Goal: Browse casually: Explore the website without a specific task or goal

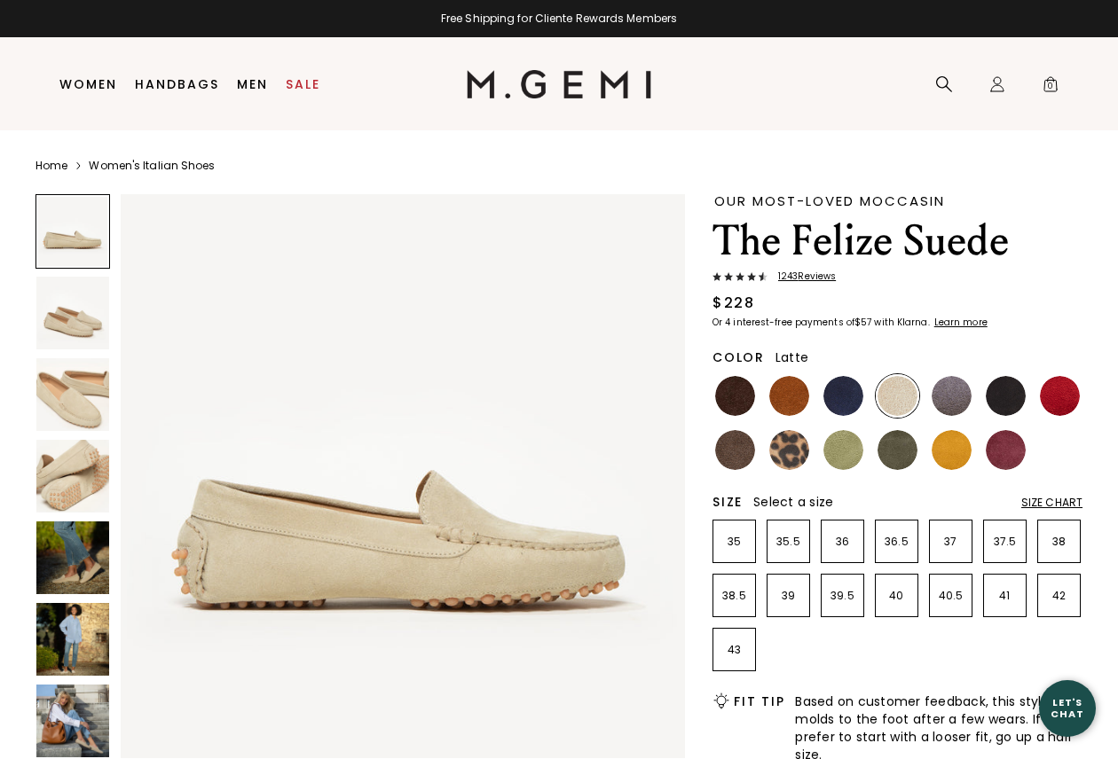
click at [536, 72] on img at bounding box center [559, 84] width 185 height 28
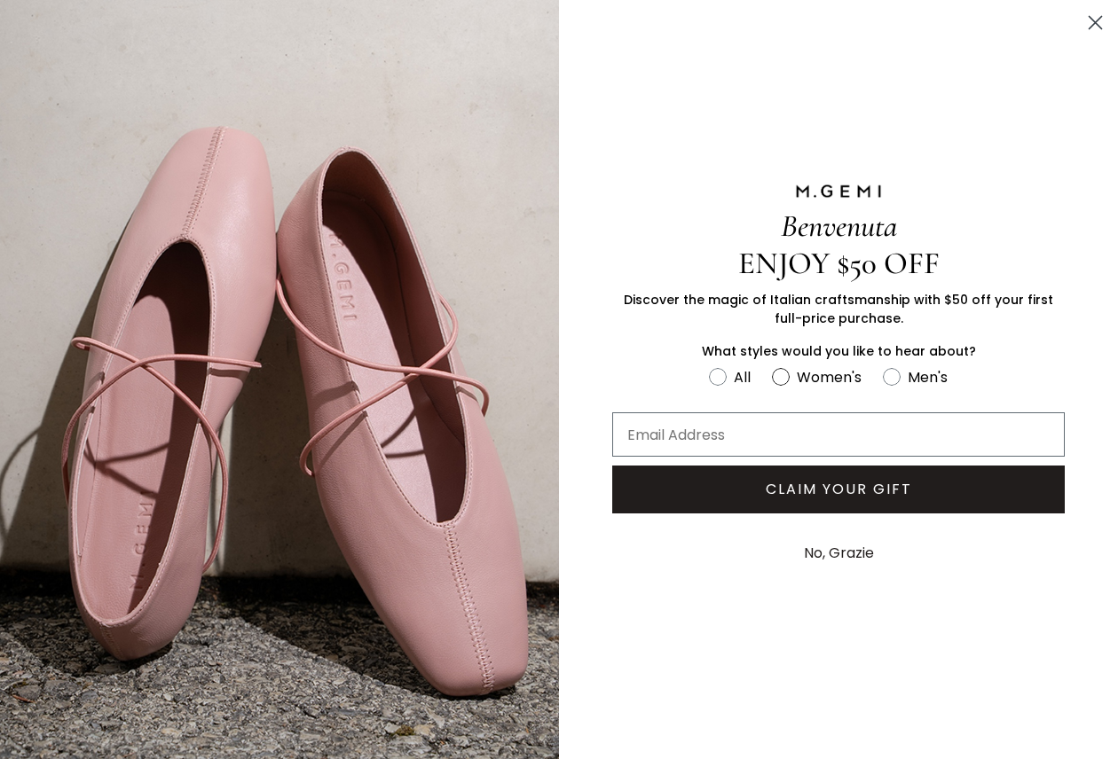
click at [793, 379] on label "Women's" at bounding box center [827, 380] width 111 height 29
click at [709, 366] on input "Women's" at bounding box center [708, 365] width 1 height 1
radio input "true"
click at [772, 427] on input "Email Address" at bounding box center [838, 435] width 453 height 44
type input "[EMAIL_ADDRESS][DOMAIN_NAME]"
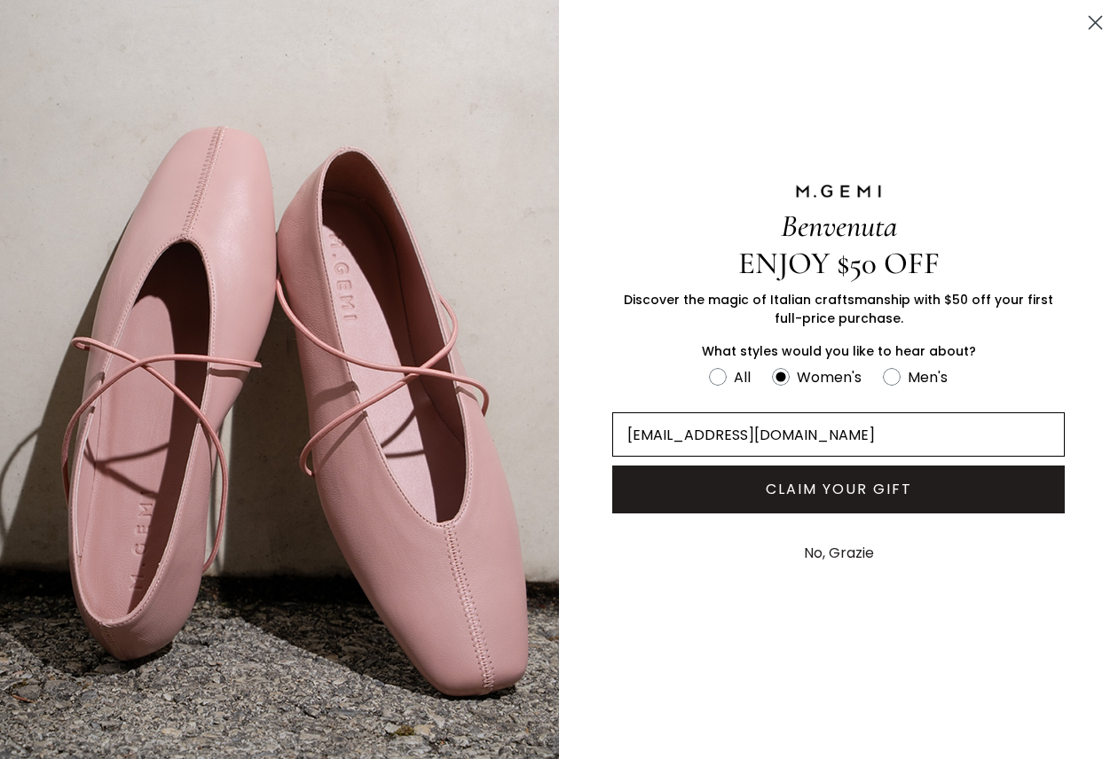
click input "Submit" at bounding box center [0, 0] width 0 height 0
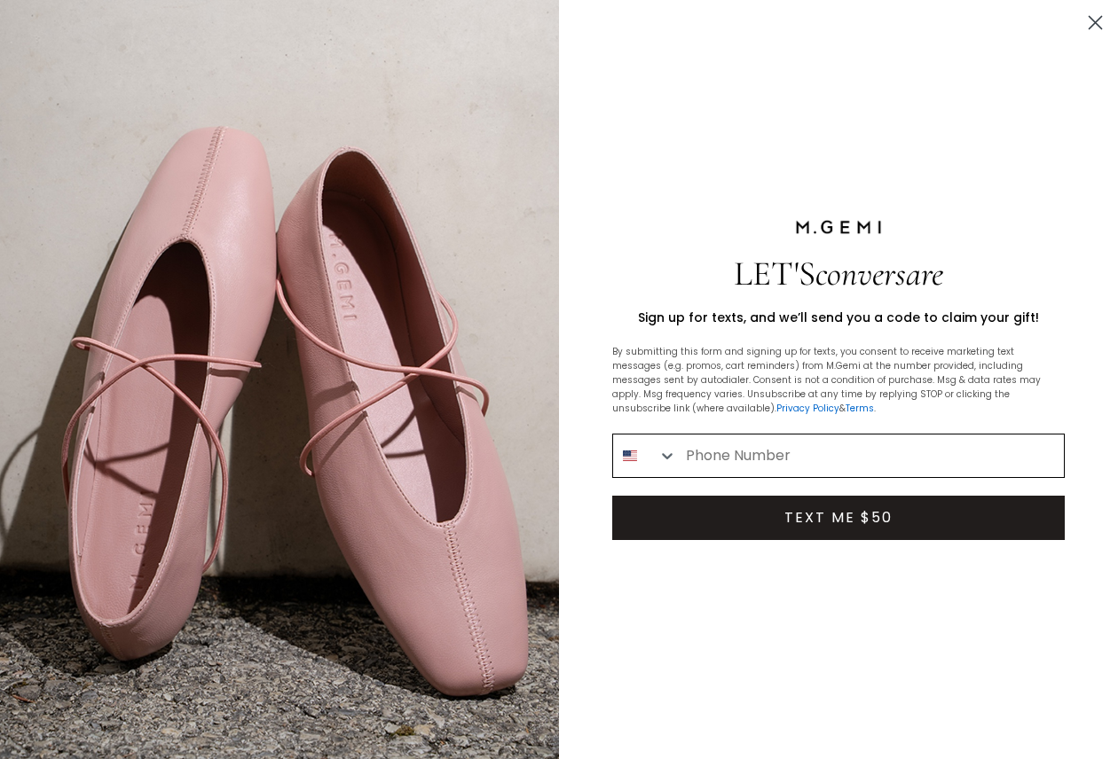
click at [808, 452] on input "Phone Number" at bounding box center [870, 456] width 387 height 43
type input "[PHONE_NUMBER]"
click at [879, 523] on button "TEXT ME $50" at bounding box center [838, 518] width 453 height 44
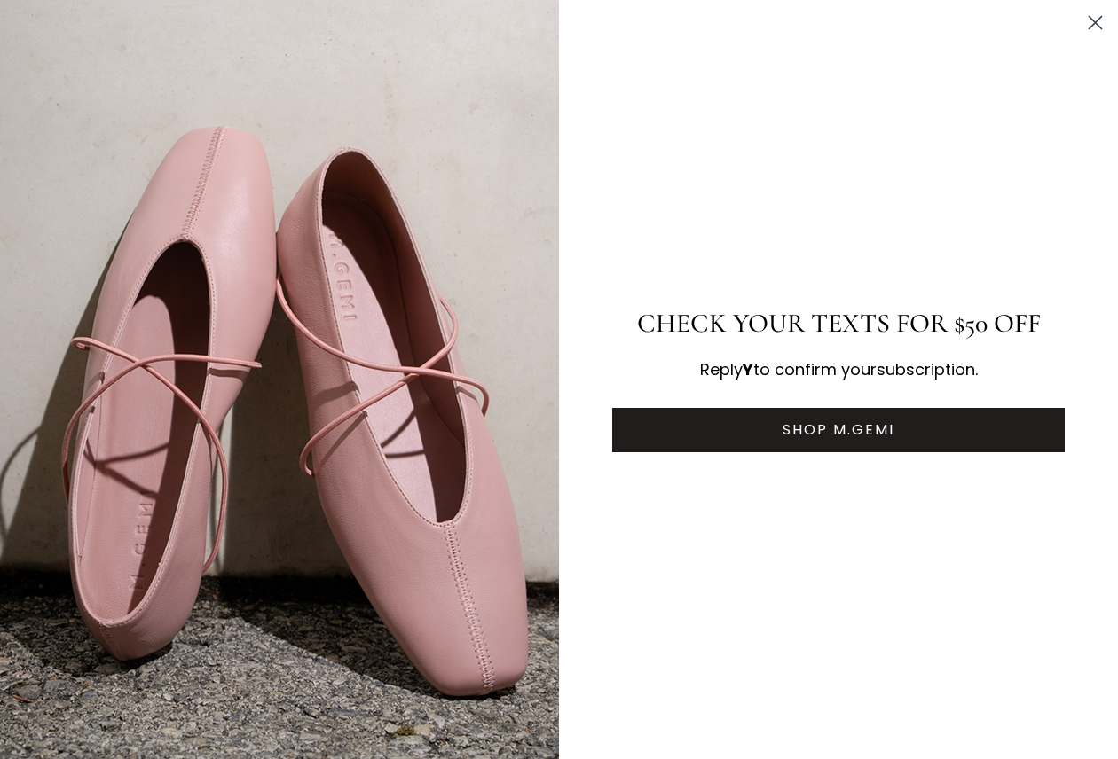
click at [851, 437] on button "SHOP M.GEMI" at bounding box center [838, 430] width 453 height 44
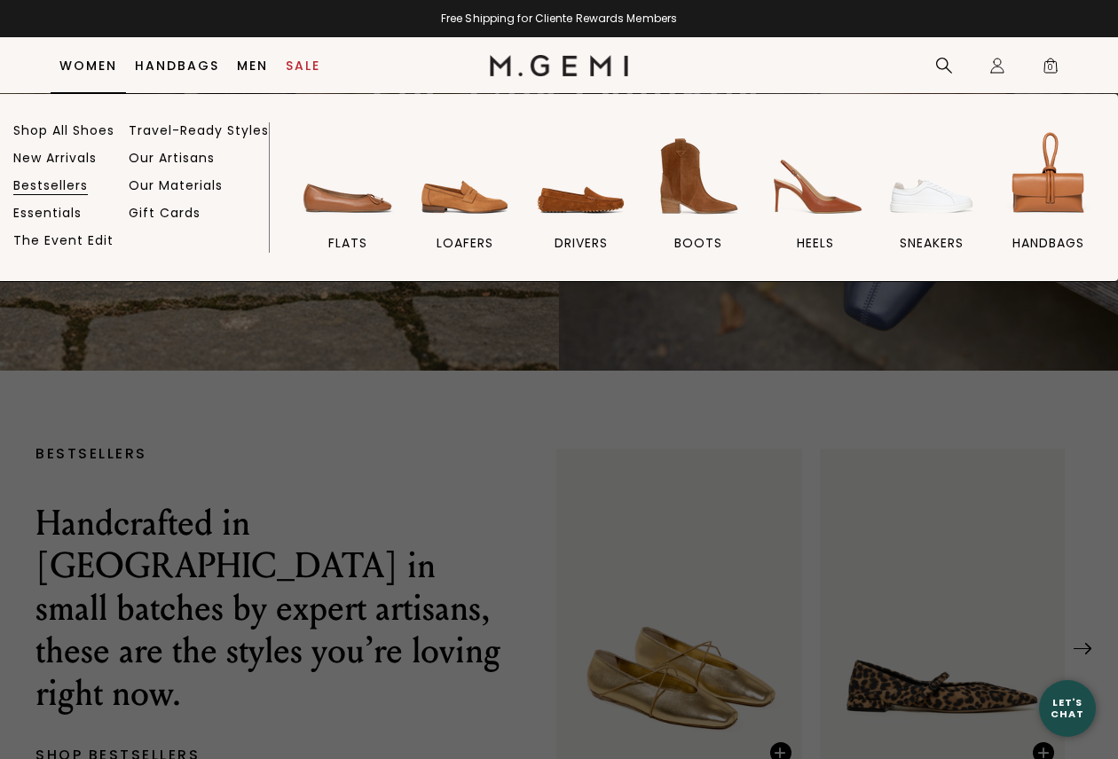
click at [59, 183] on link "Bestsellers" at bounding box center [50, 185] width 75 height 16
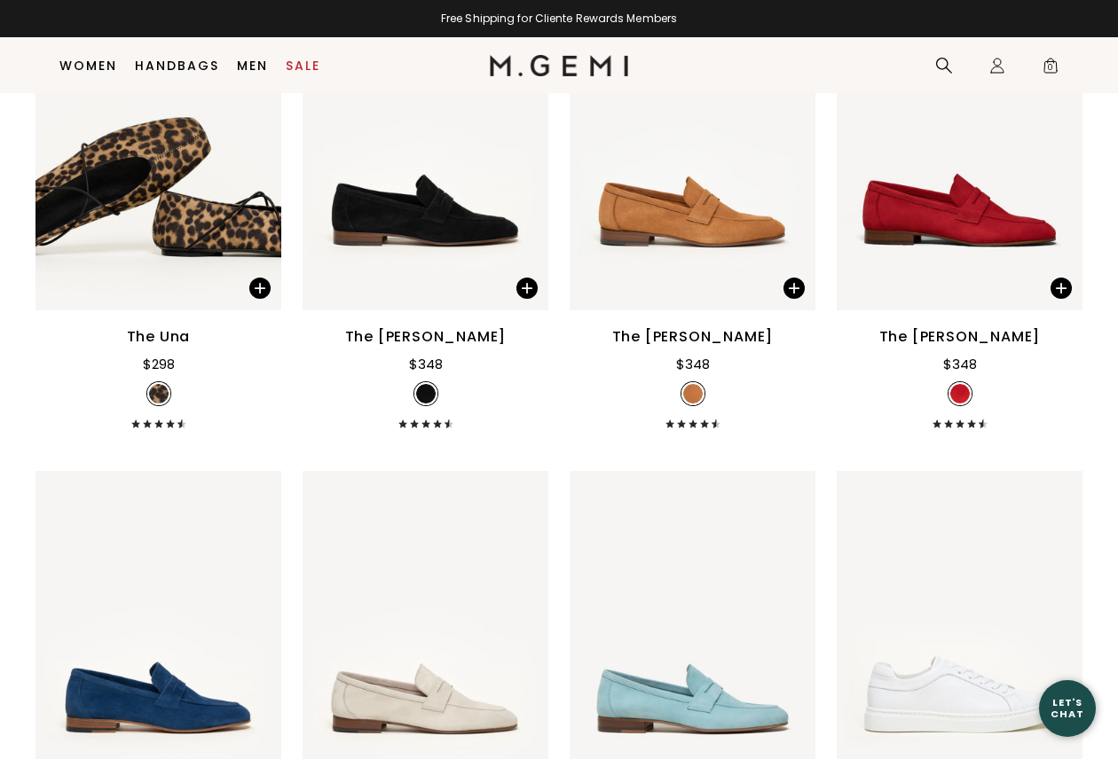
scroll to position [1941, 0]
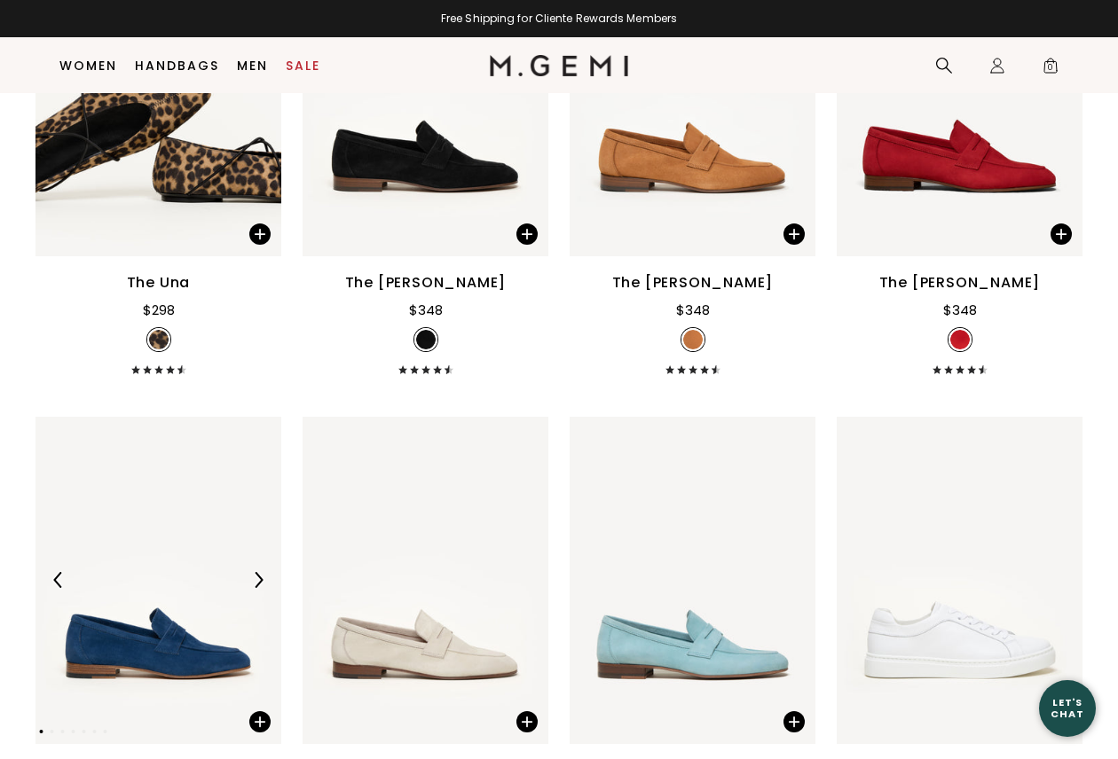
click at [264, 572] on img at bounding box center [258, 580] width 16 height 16
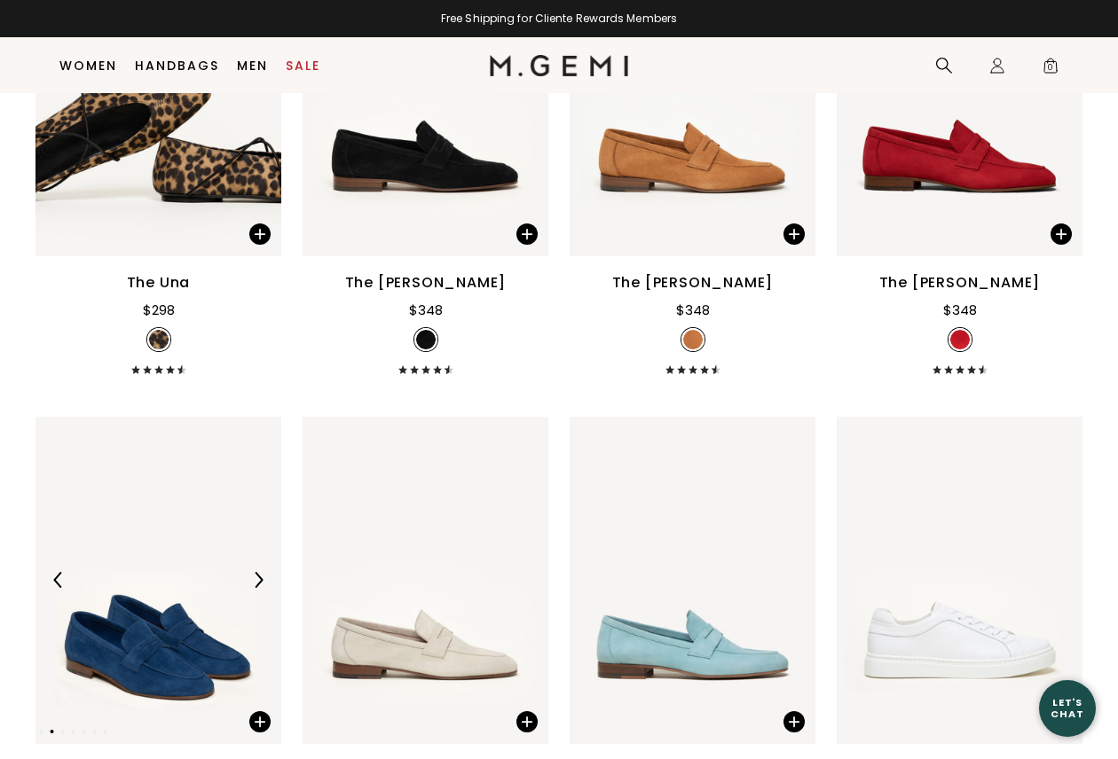
click at [264, 572] on img at bounding box center [258, 580] width 16 height 16
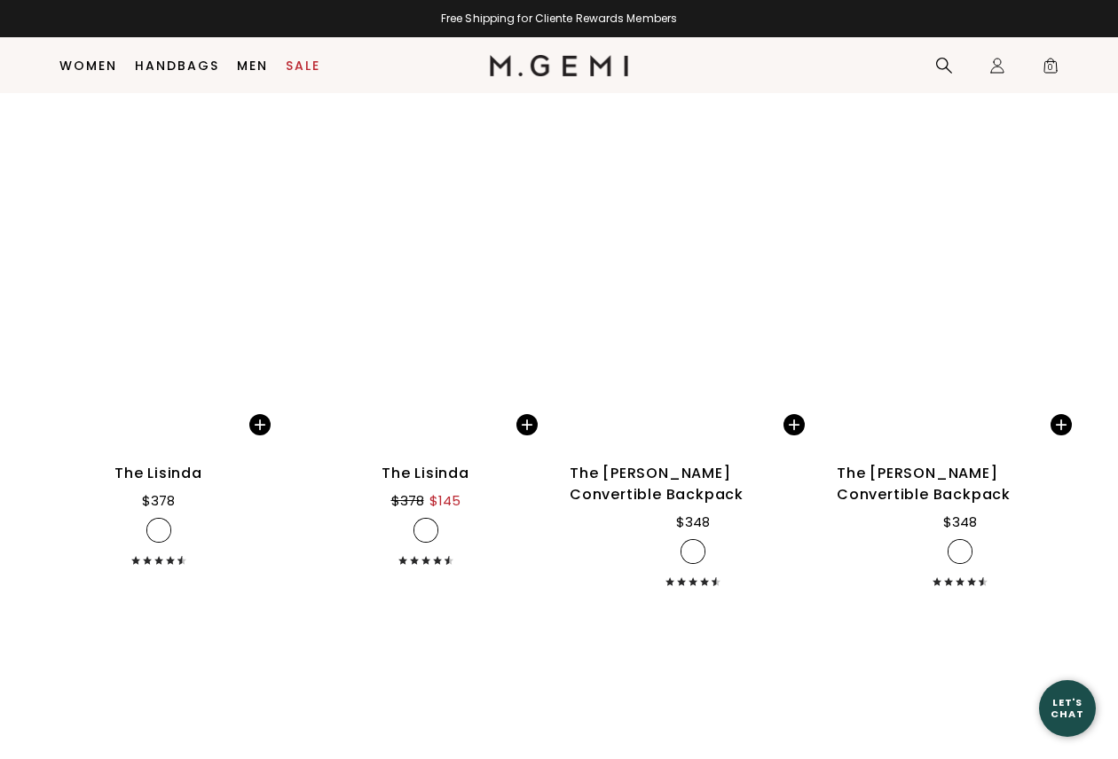
scroll to position [4489, 0]
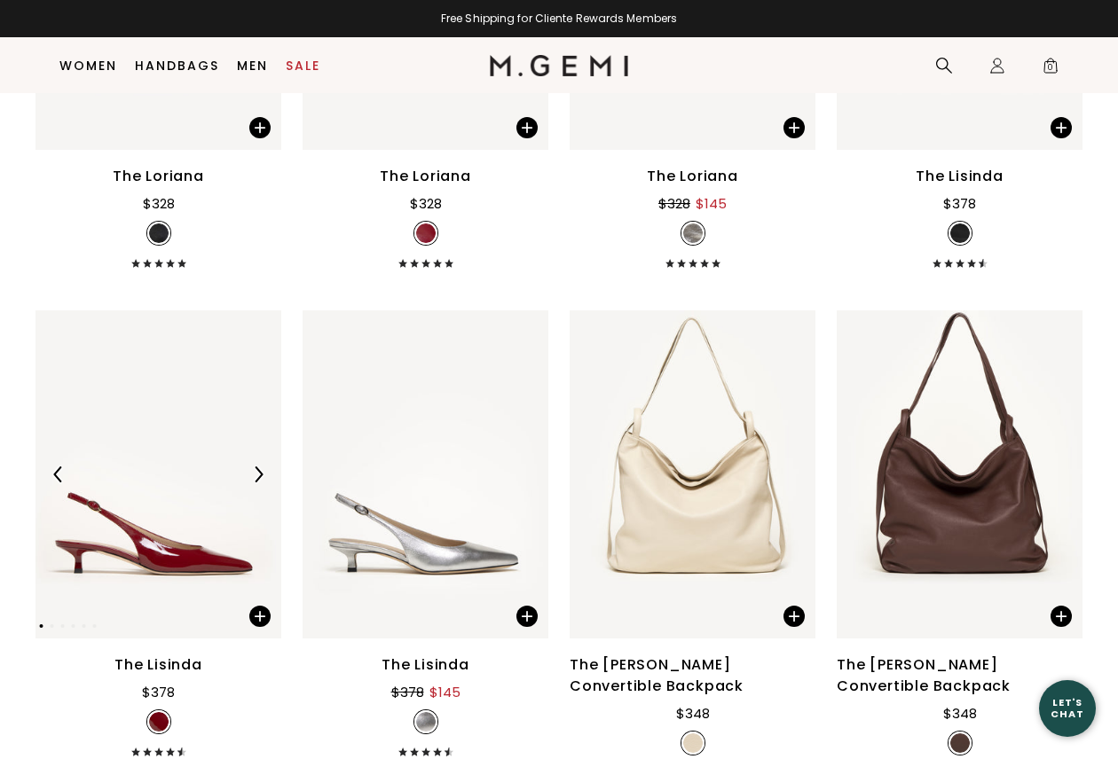
click at [248, 460] on div at bounding box center [258, 474] width 28 height 28
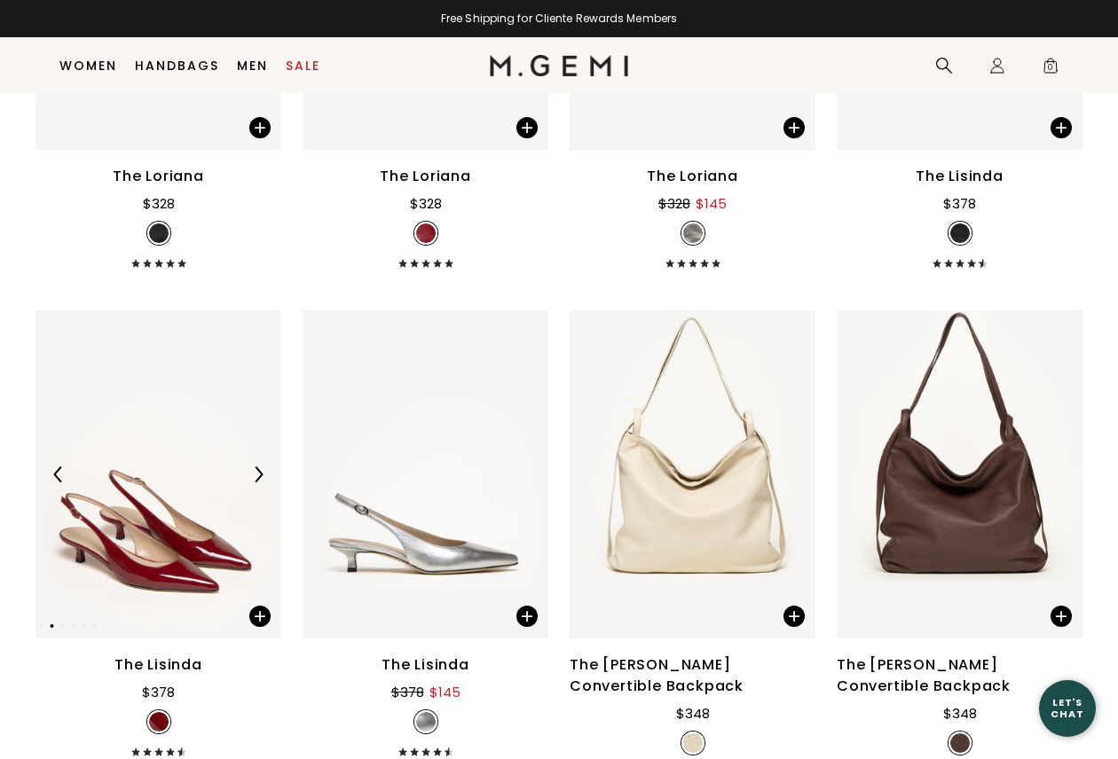
click at [248, 460] on div at bounding box center [258, 474] width 28 height 28
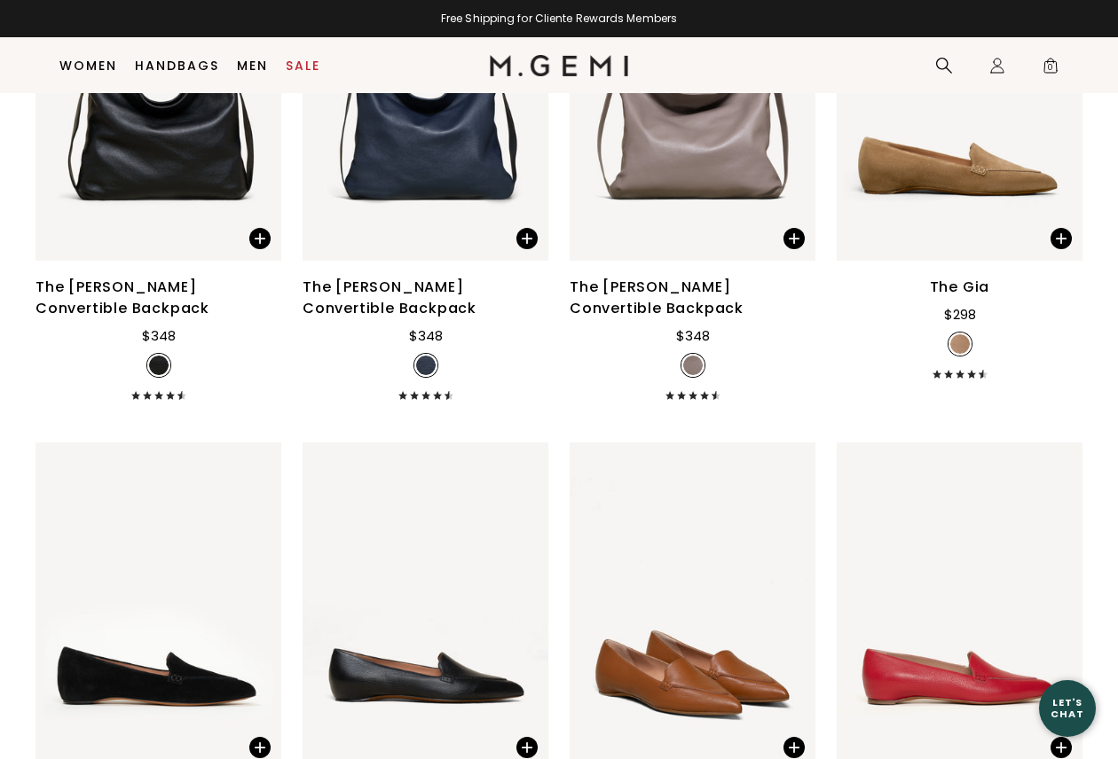
scroll to position [5657, 0]
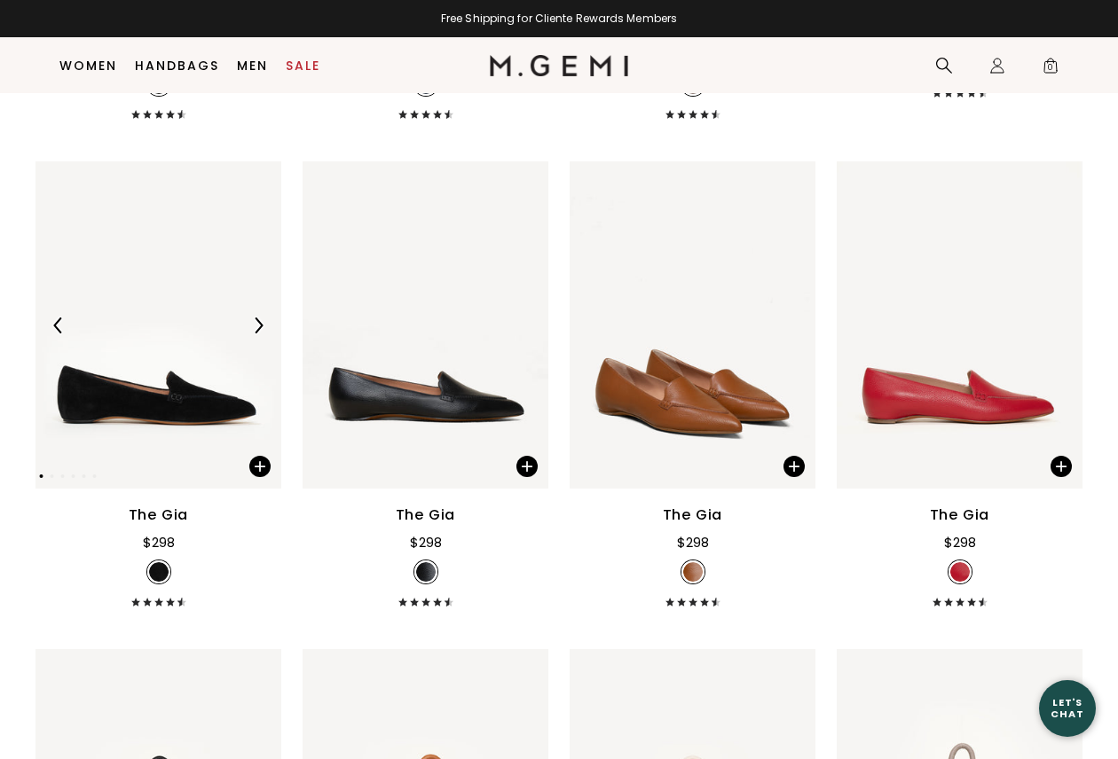
click at [256, 318] on img at bounding box center [258, 326] width 16 height 16
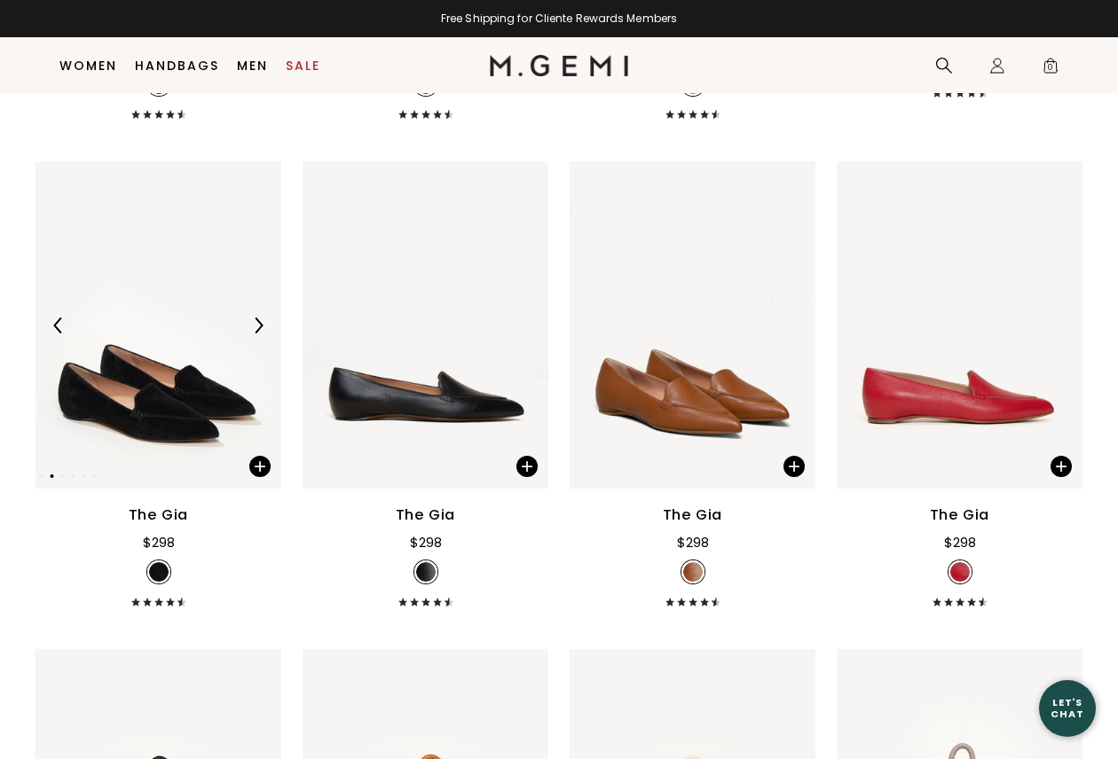
click at [256, 318] on img at bounding box center [258, 326] width 16 height 16
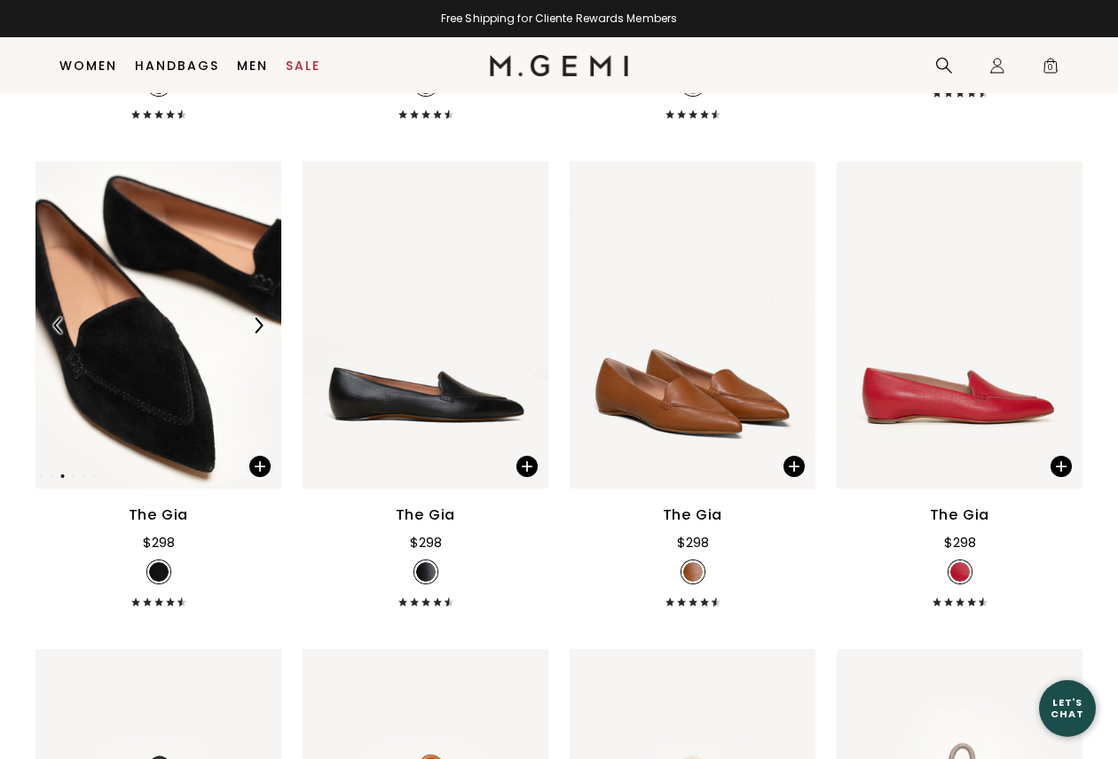
click at [256, 318] on img at bounding box center [258, 326] width 16 height 16
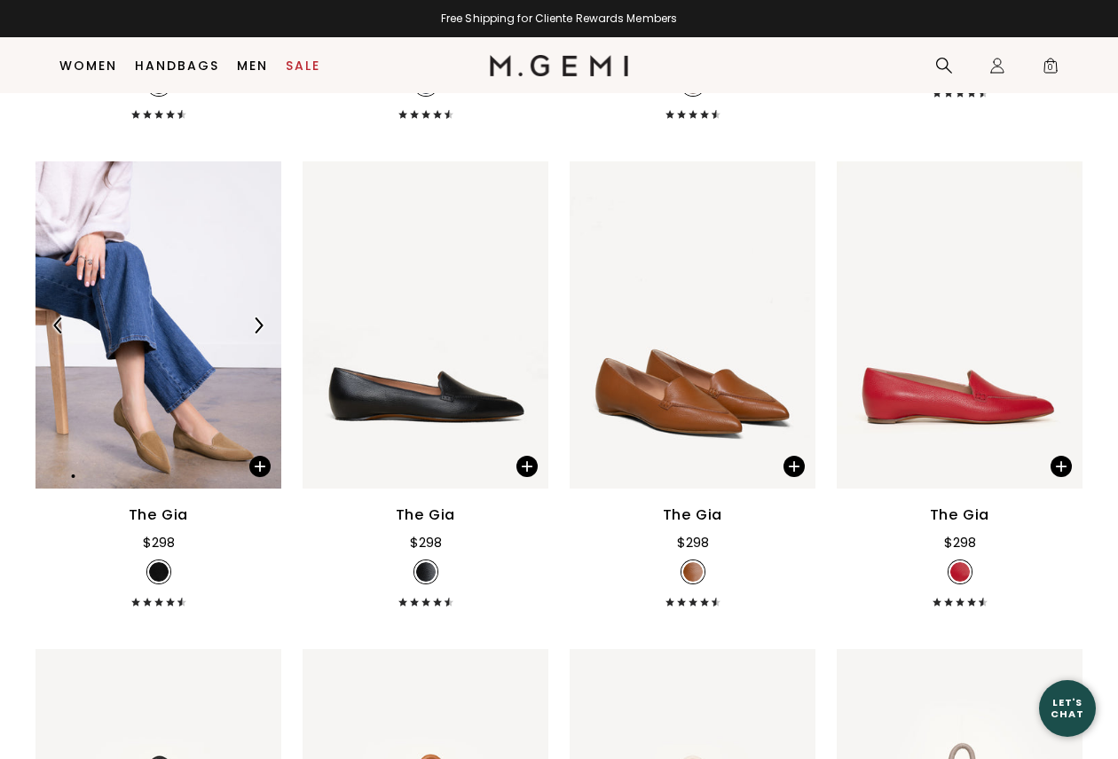
click at [256, 318] on img at bounding box center [258, 326] width 16 height 16
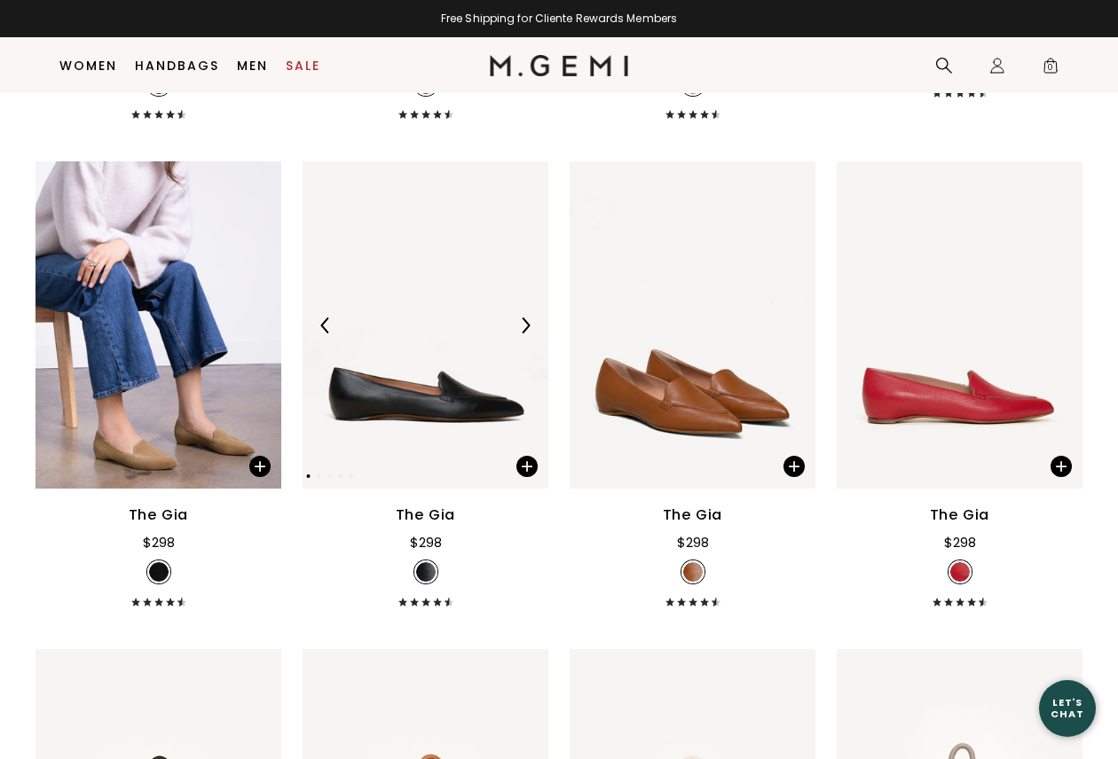
click at [523, 311] on div at bounding box center [525, 325] width 28 height 28
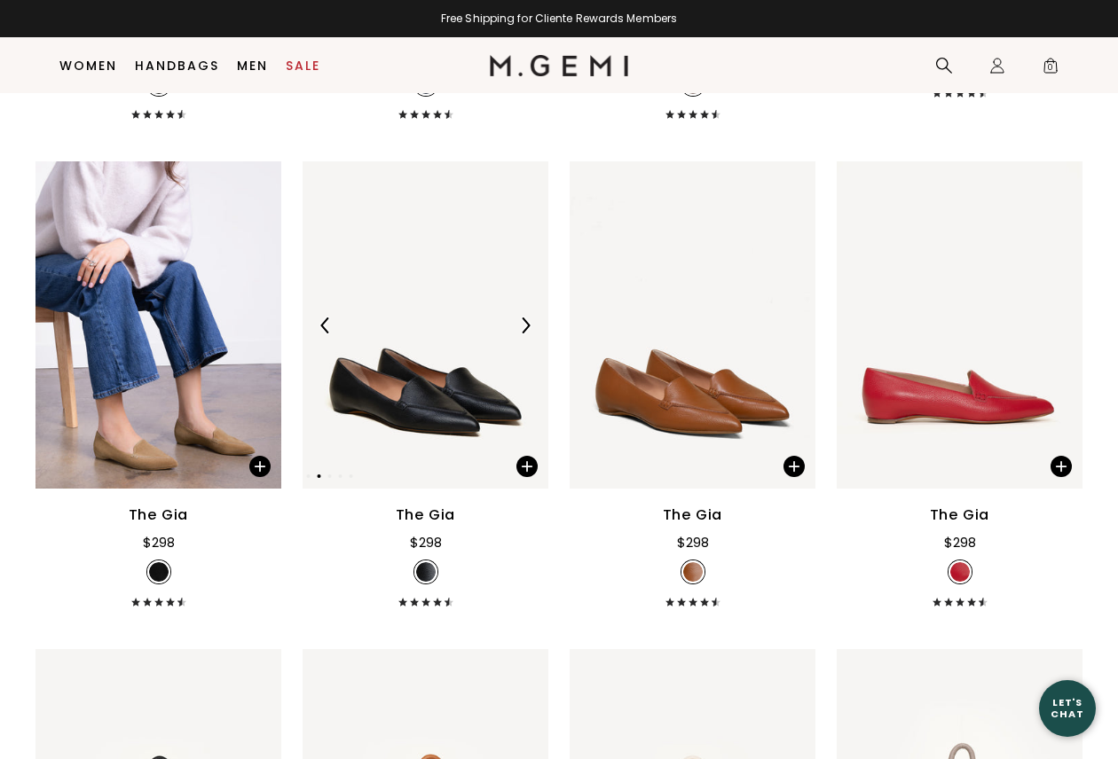
click at [523, 311] on div at bounding box center [525, 325] width 28 height 28
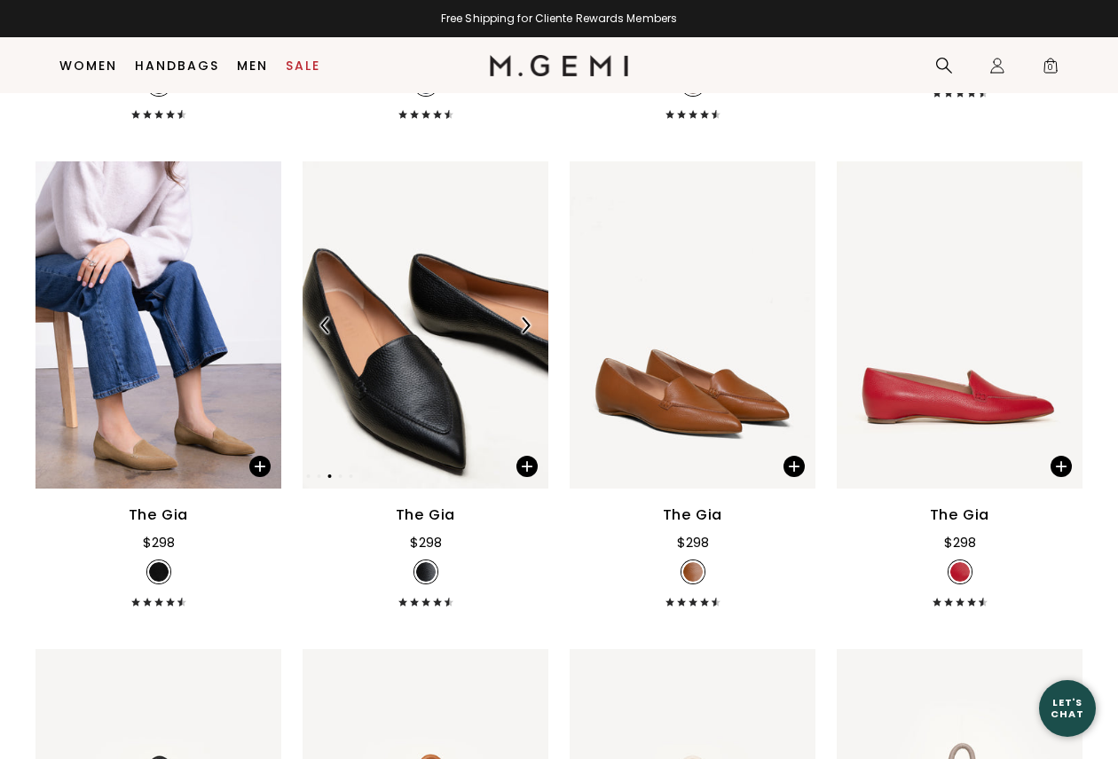
click at [523, 311] on div at bounding box center [525, 325] width 28 height 28
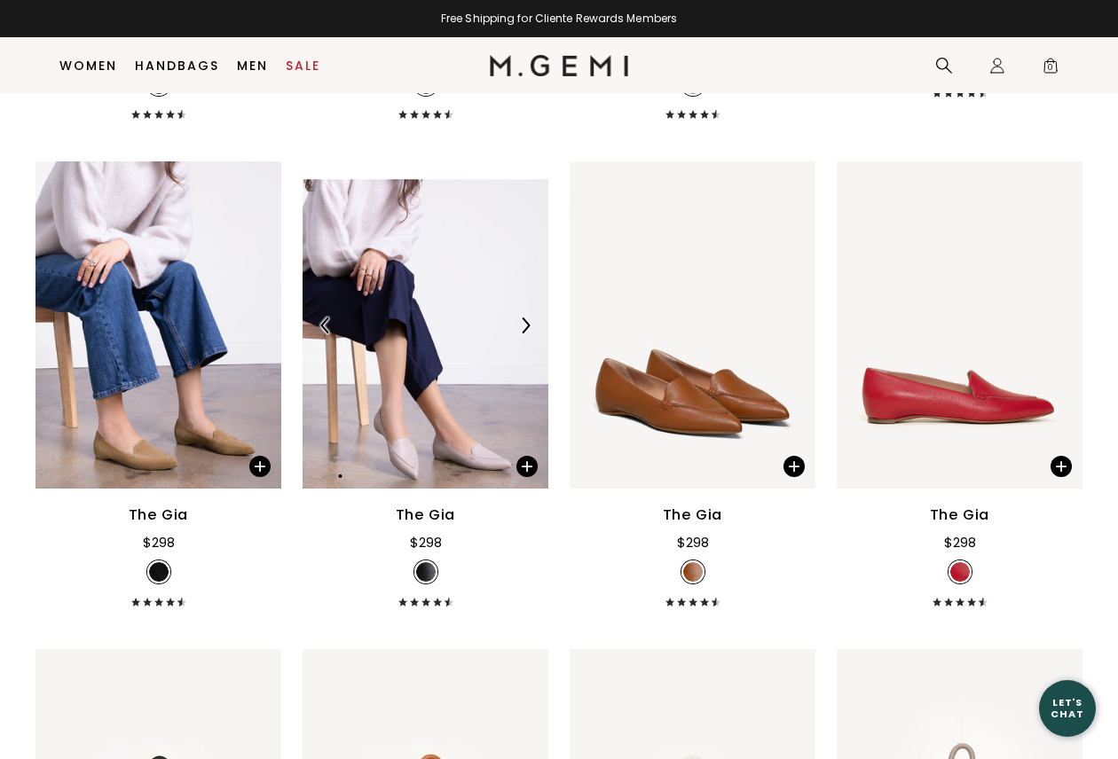
click at [523, 311] on div at bounding box center [525, 325] width 28 height 28
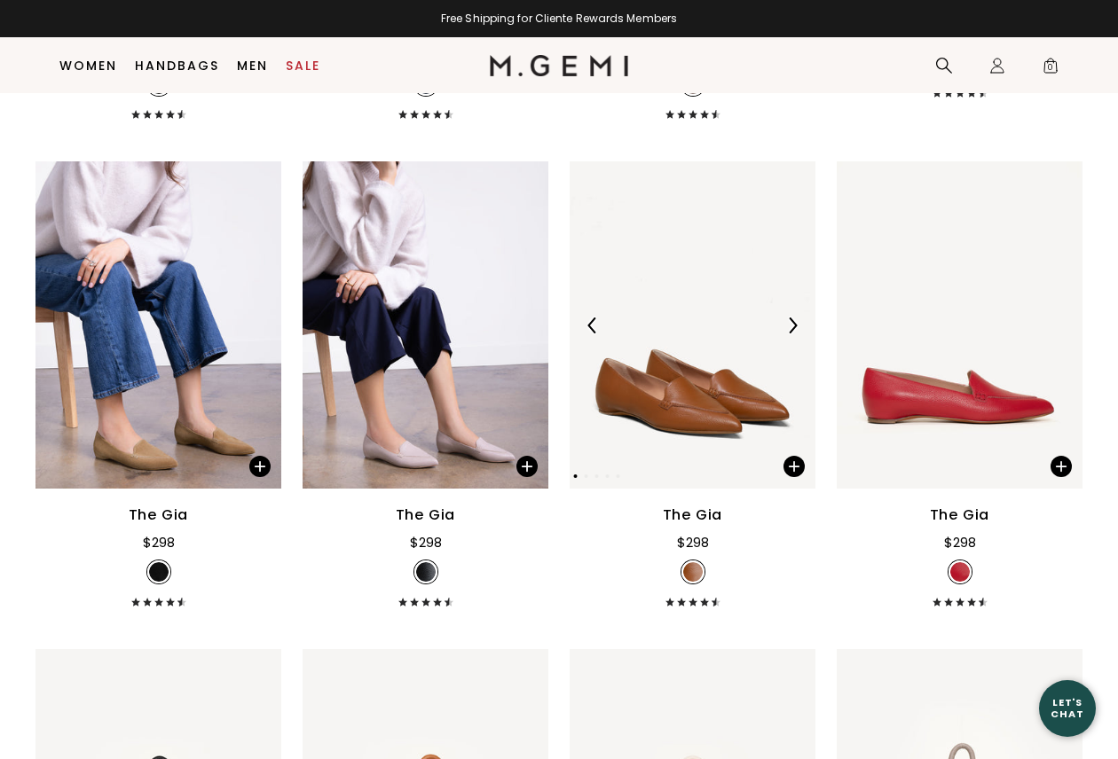
click at [790, 311] on div at bounding box center [792, 325] width 28 height 28
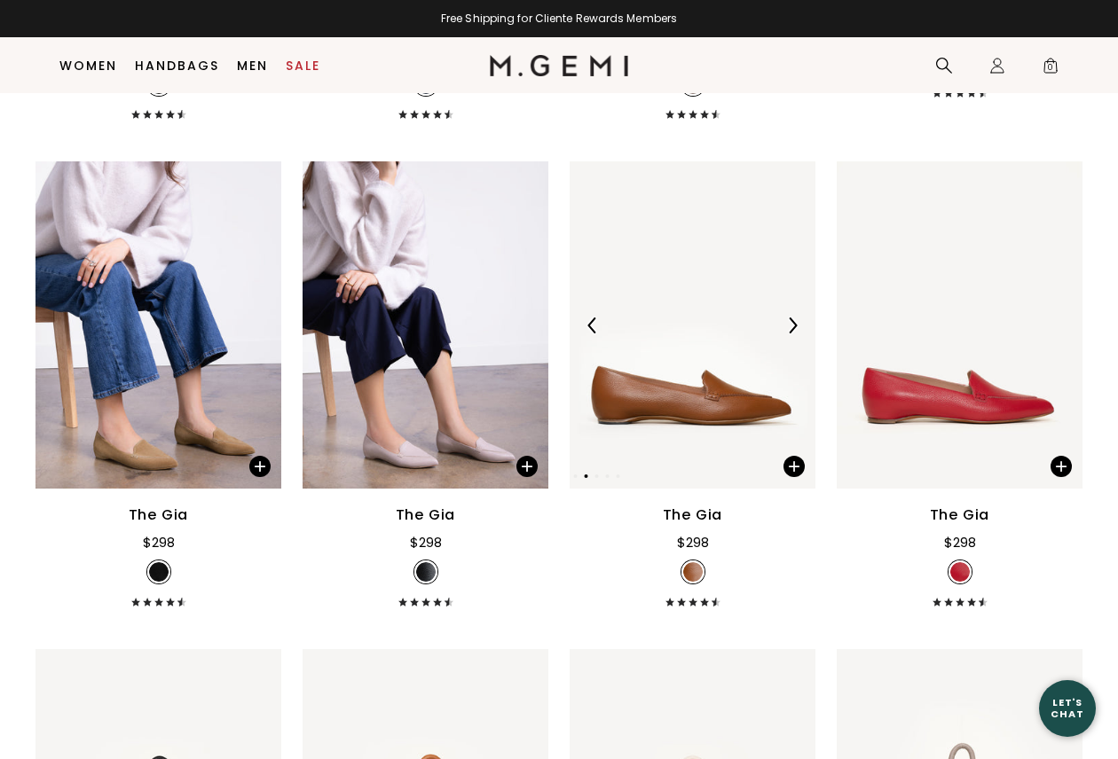
click at [790, 311] on div at bounding box center [792, 325] width 28 height 28
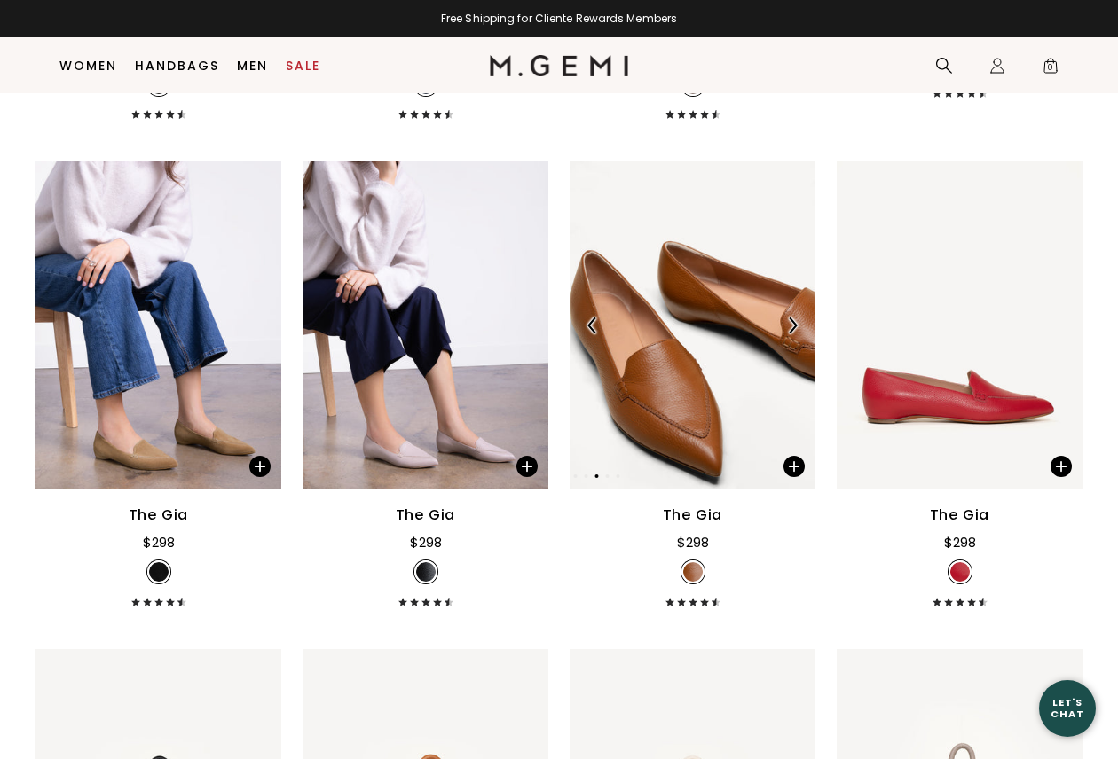
click at [790, 311] on div at bounding box center [792, 325] width 28 height 28
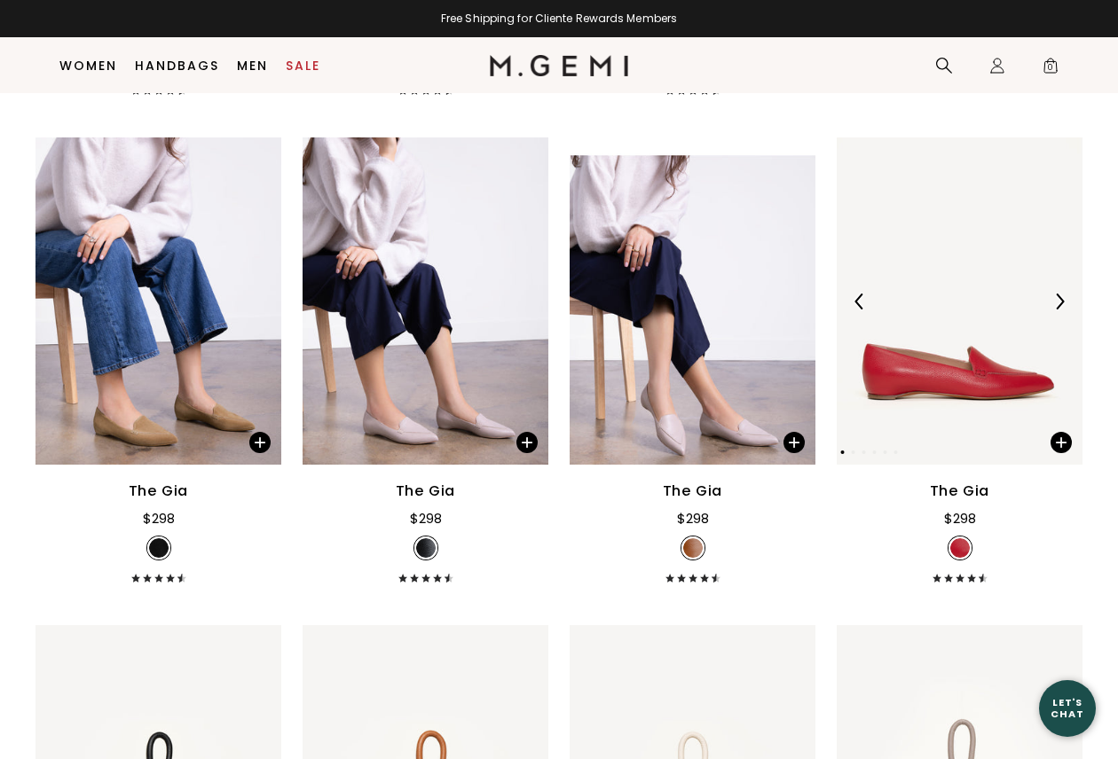
scroll to position [5662, 0]
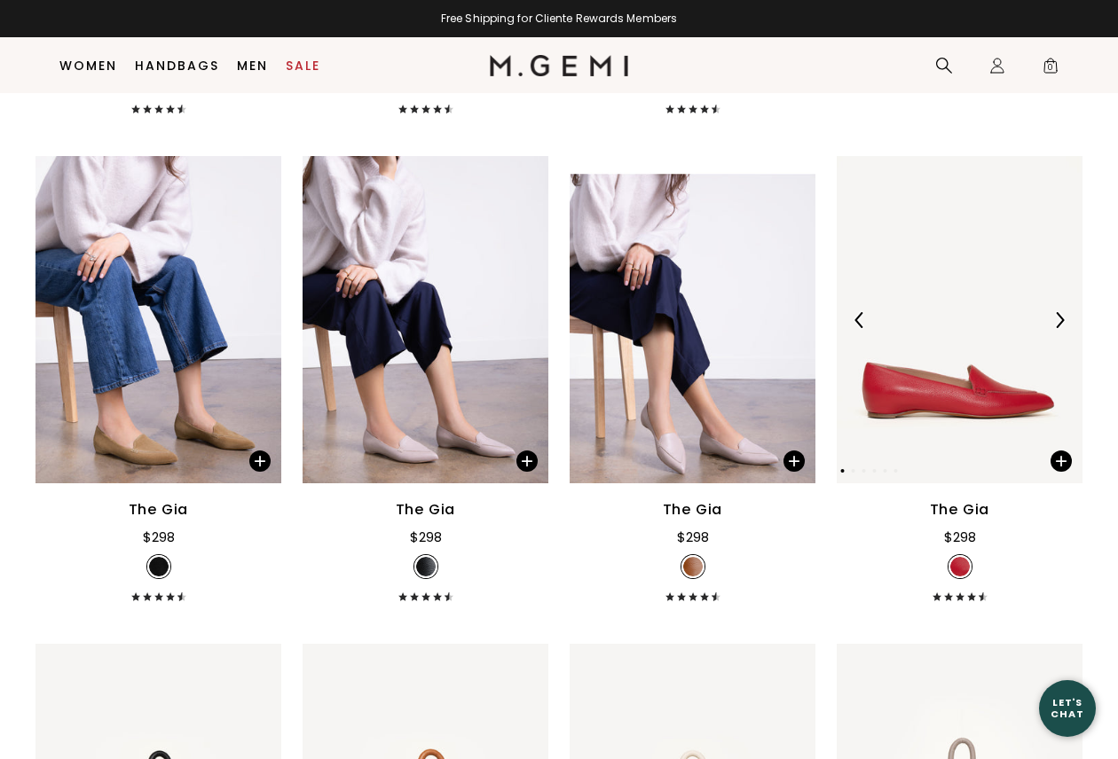
click at [1059, 312] on img at bounding box center [1059, 320] width 16 height 16
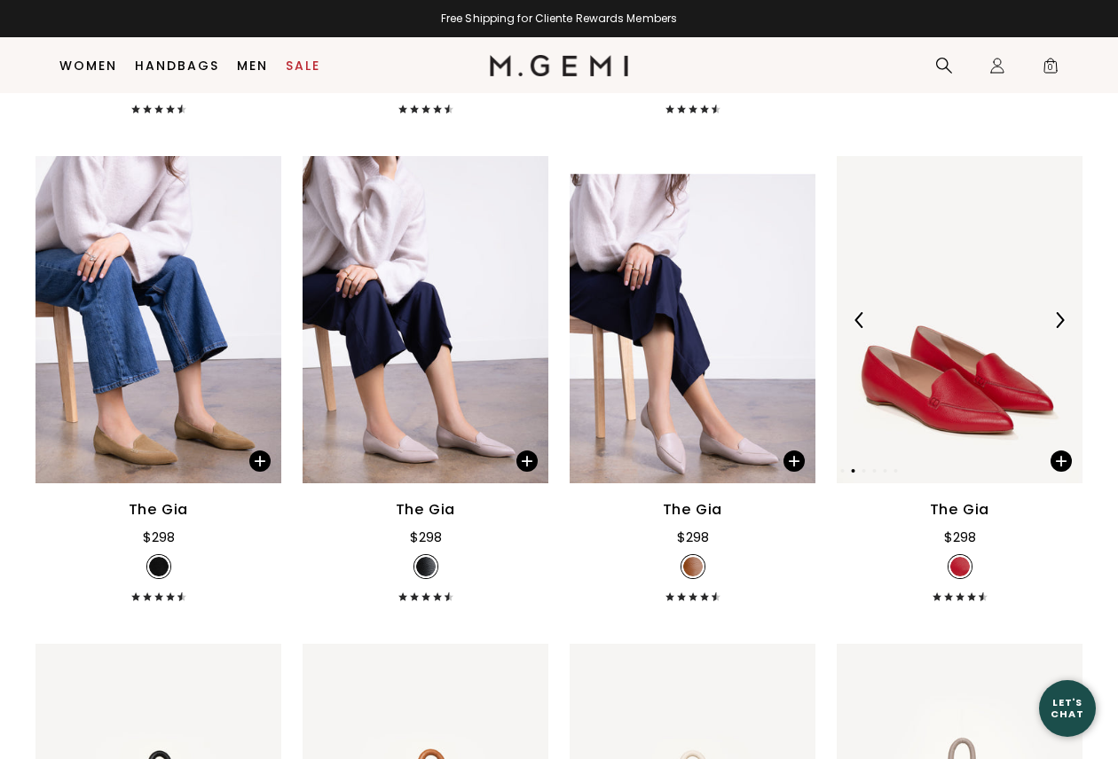
click at [1059, 312] on img at bounding box center [1059, 320] width 16 height 16
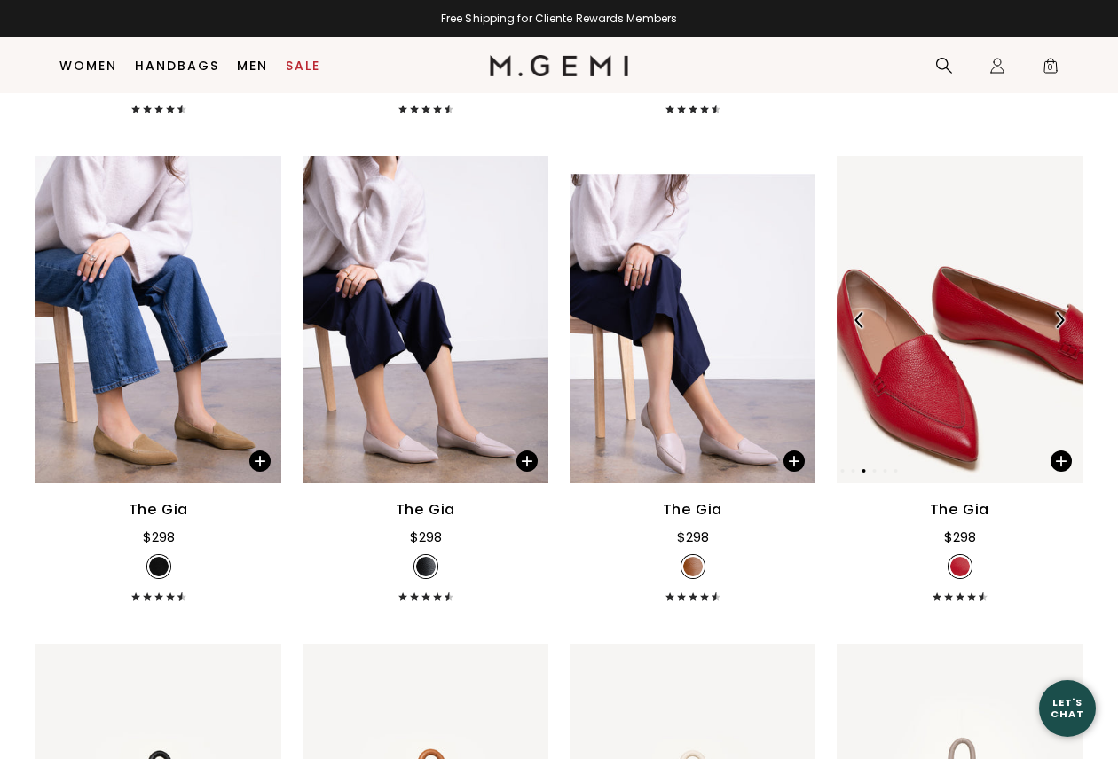
click at [1059, 312] on img at bounding box center [1059, 320] width 16 height 16
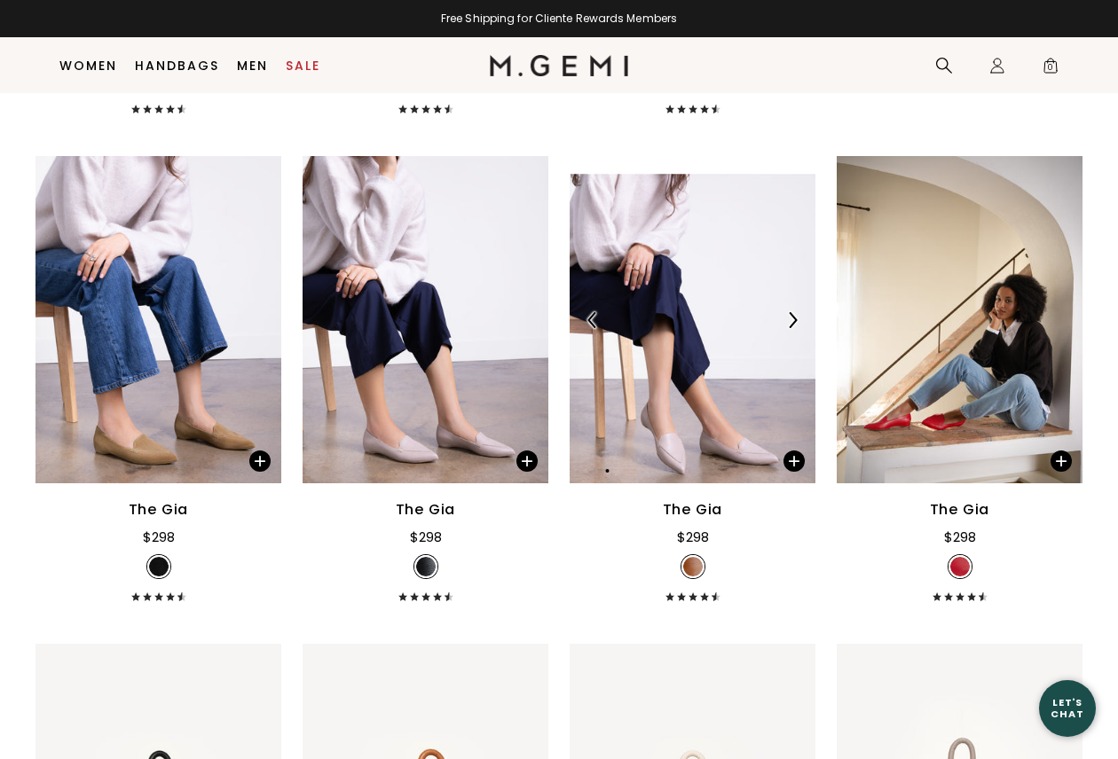
click at [792, 312] on img at bounding box center [792, 320] width 16 height 16
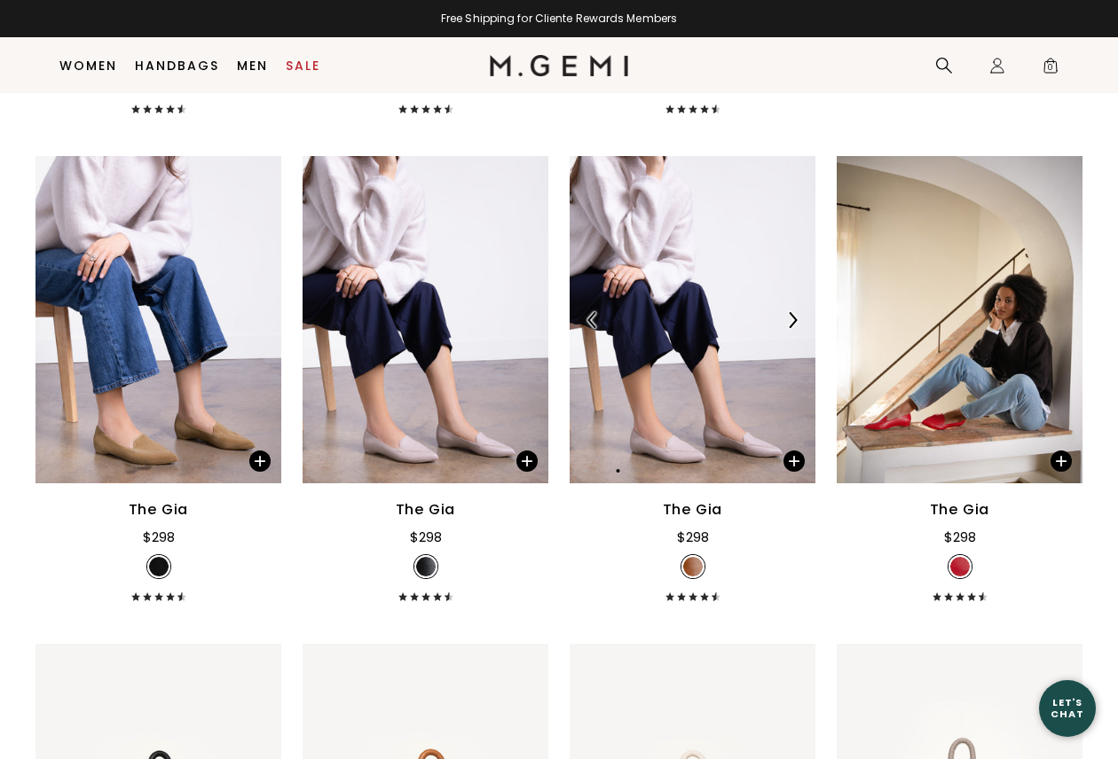
click at [792, 312] on img at bounding box center [792, 320] width 16 height 16
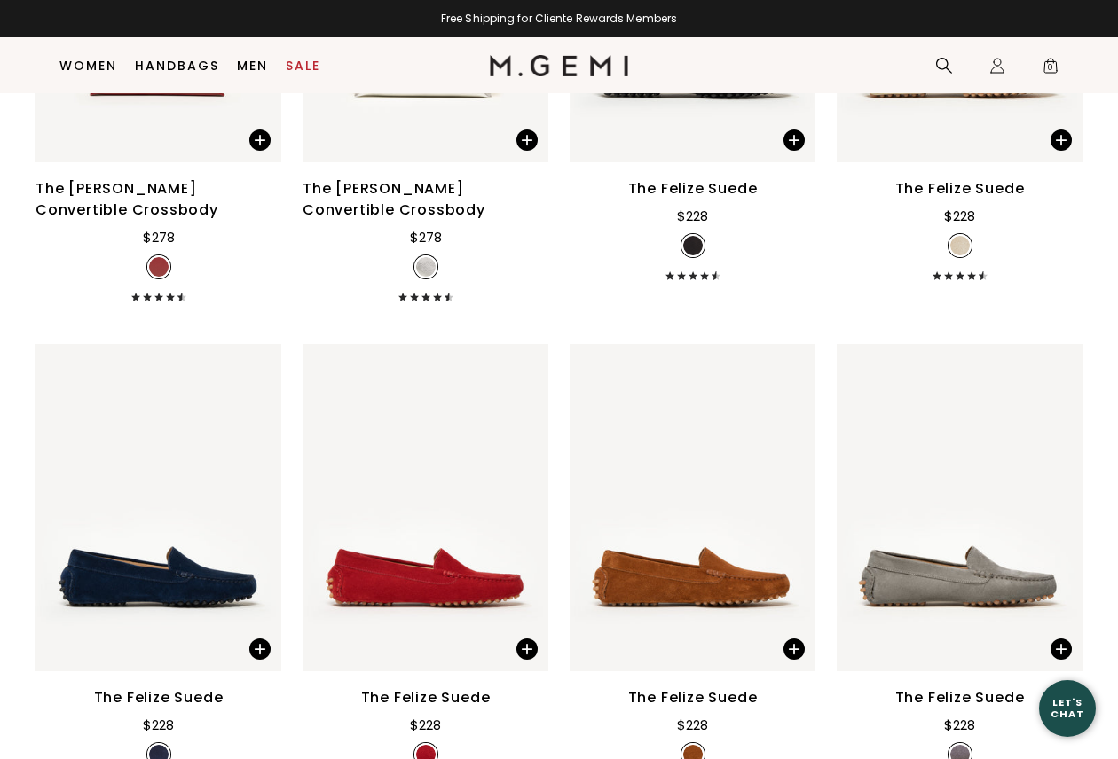
scroll to position [6980, 0]
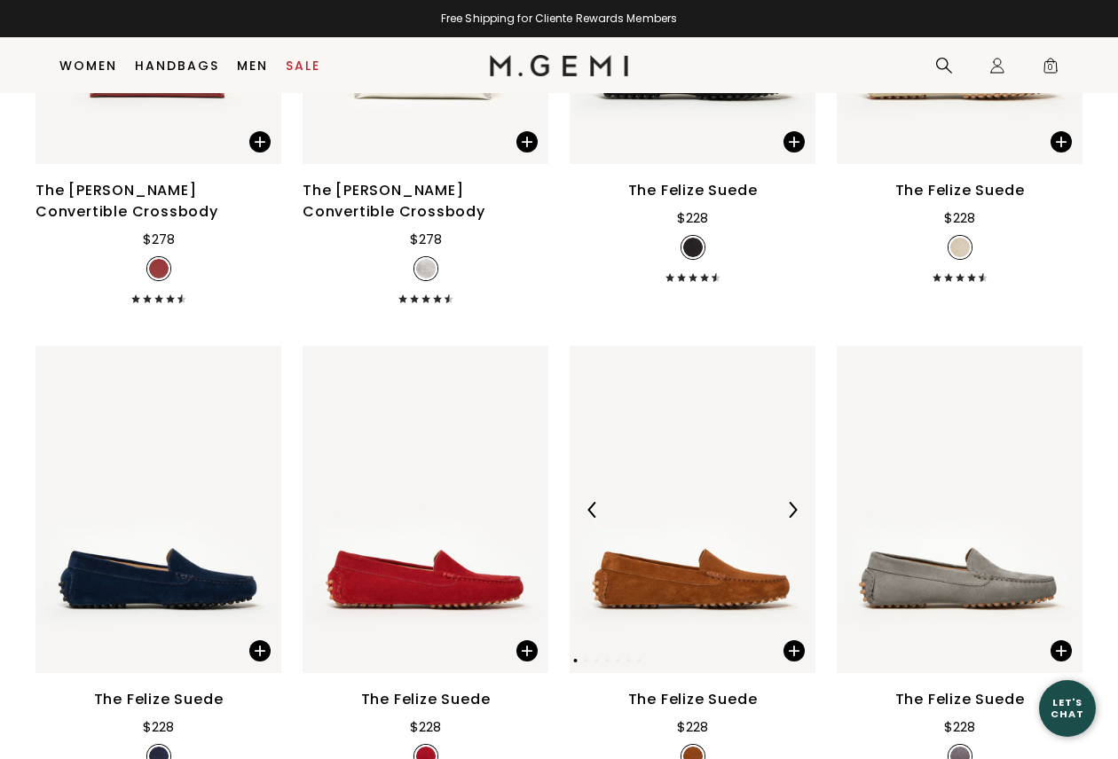
click at [800, 496] on div at bounding box center [792, 510] width 28 height 28
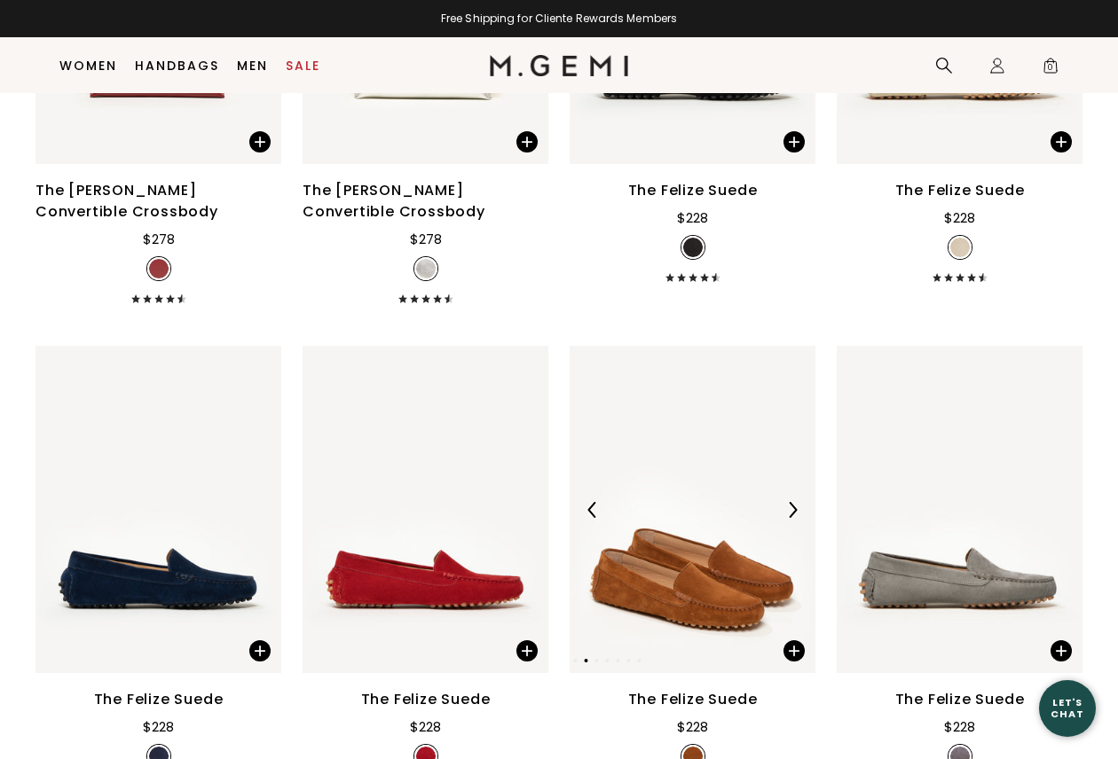
click at [800, 496] on div at bounding box center [792, 510] width 28 height 28
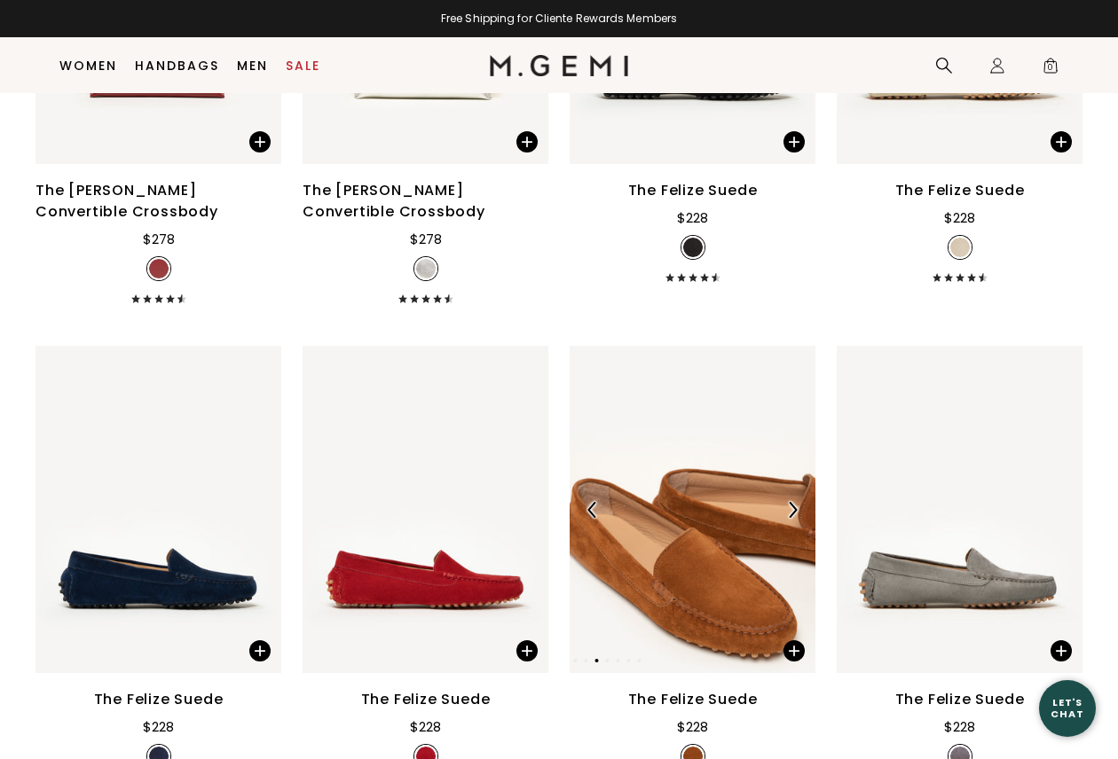
click at [800, 496] on div at bounding box center [792, 510] width 28 height 28
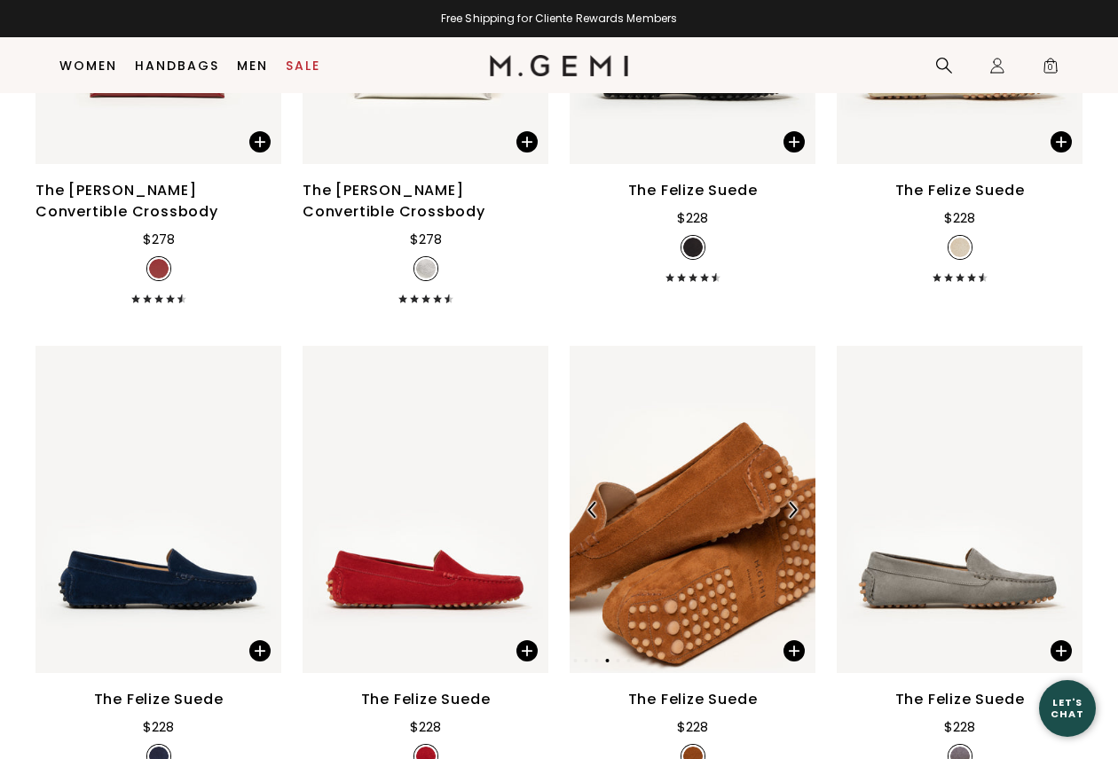
click at [800, 496] on div at bounding box center [792, 510] width 28 height 28
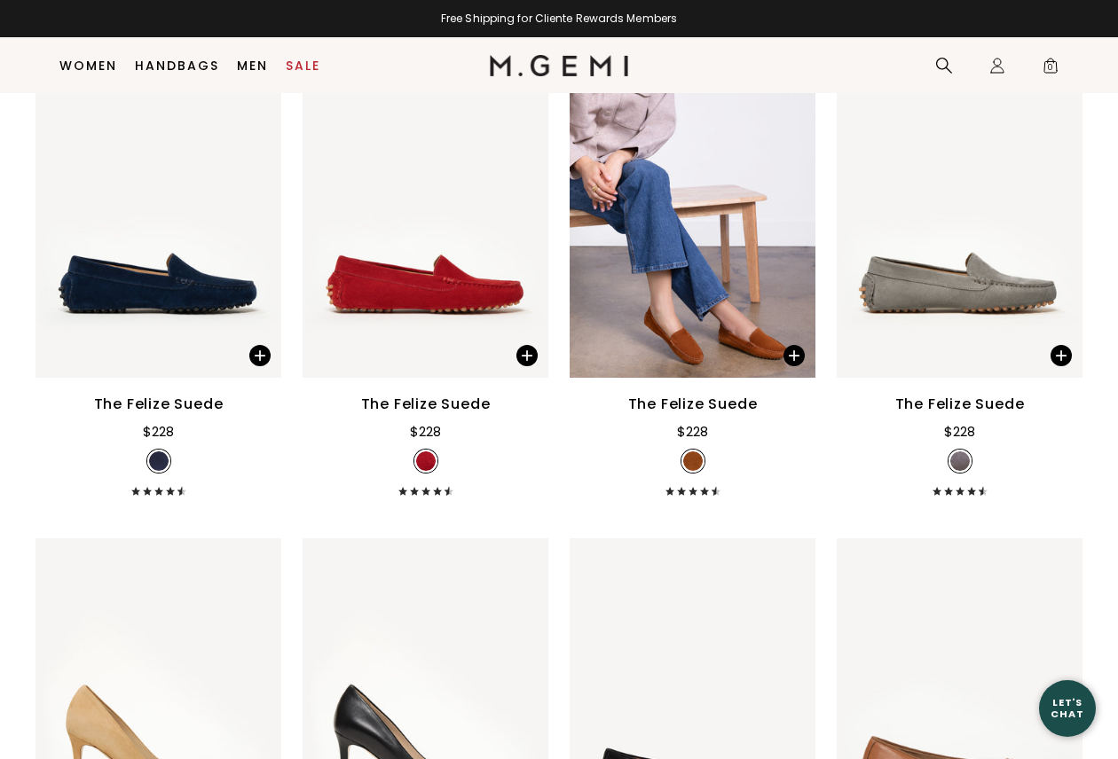
scroll to position [7193, 0]
